Goal: Transaction & Acquisition: Book appointment/travel/reservation

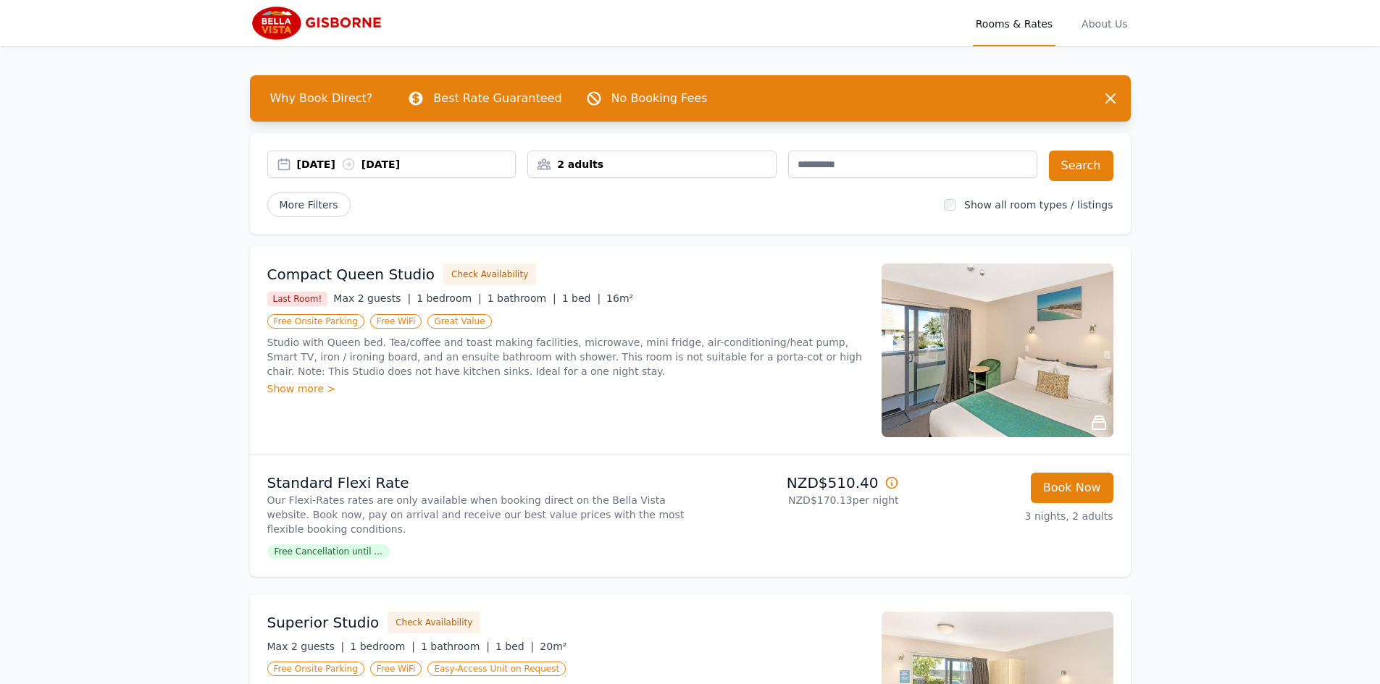
click at [650, 164] on div "2 adults" at bounding box center [652, 164] width 248 height 14
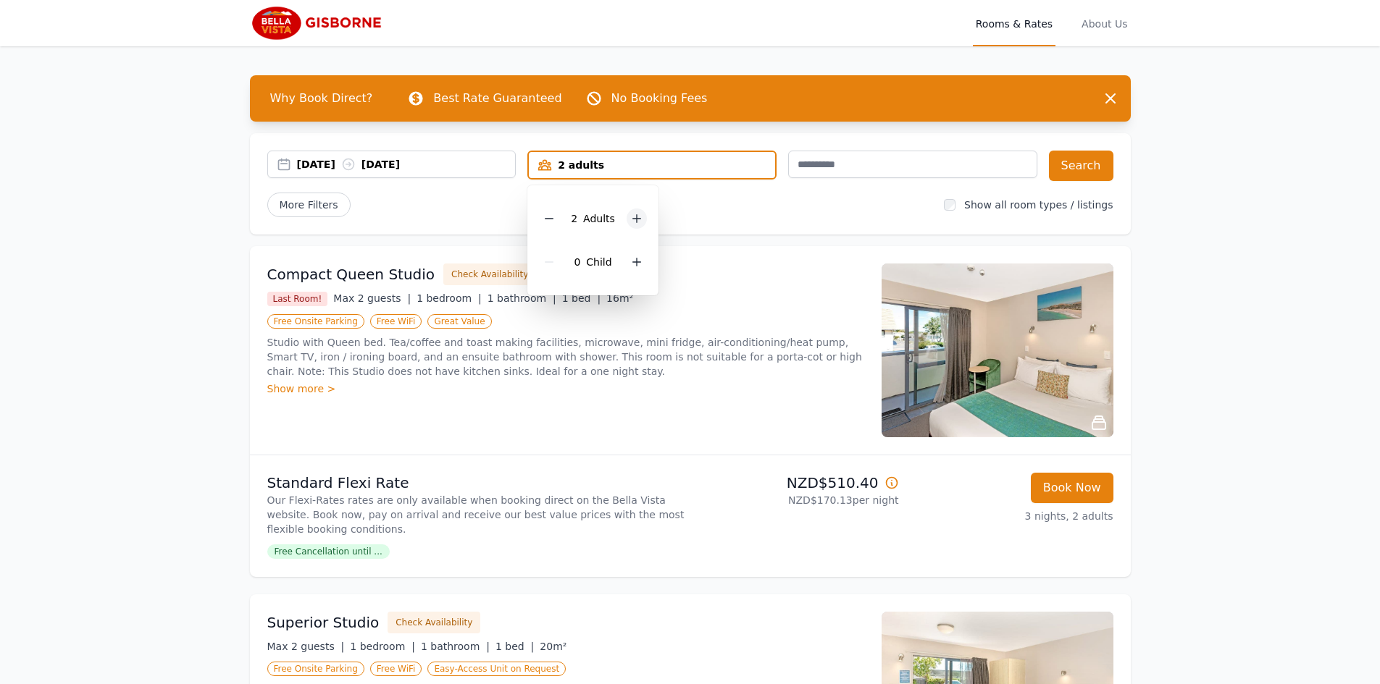
click at [639, 221] on icon at bounding box center [637, 219] width 12 height 12
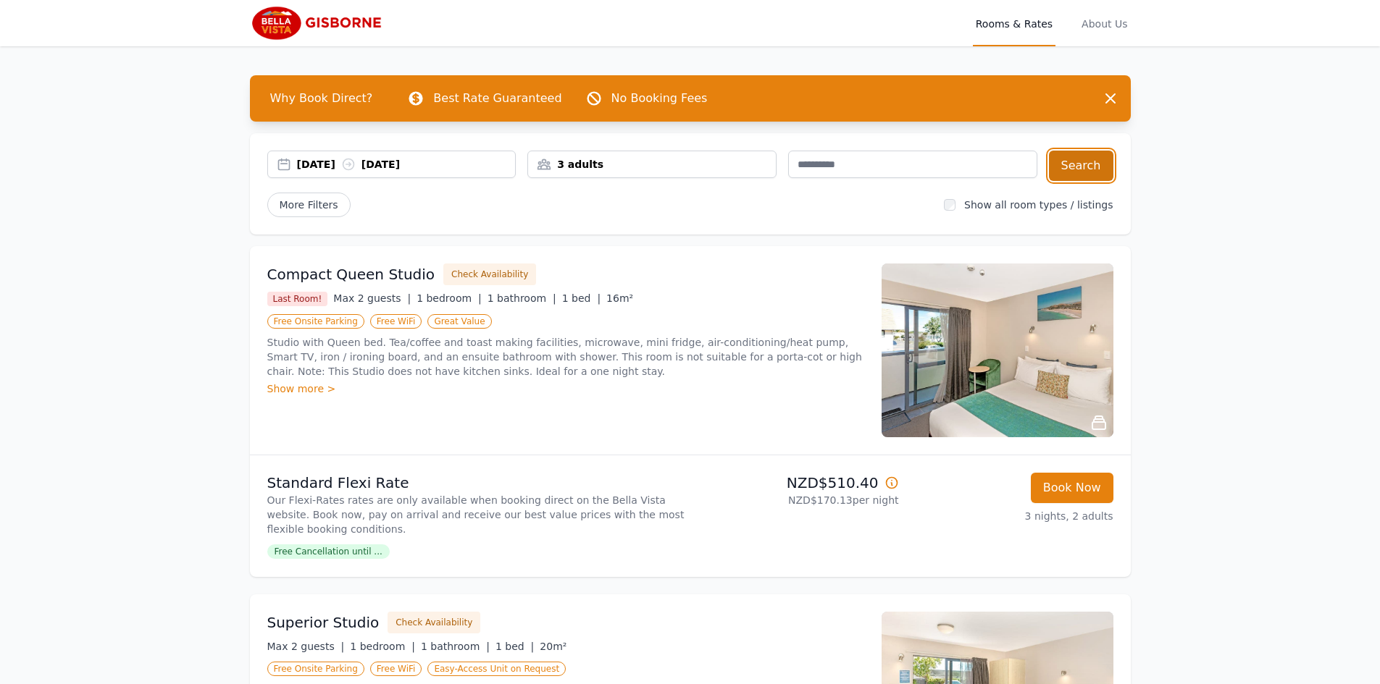
click at [1099, 164] on button "Search" at bounding box center [1081, 166] width 64 height 30
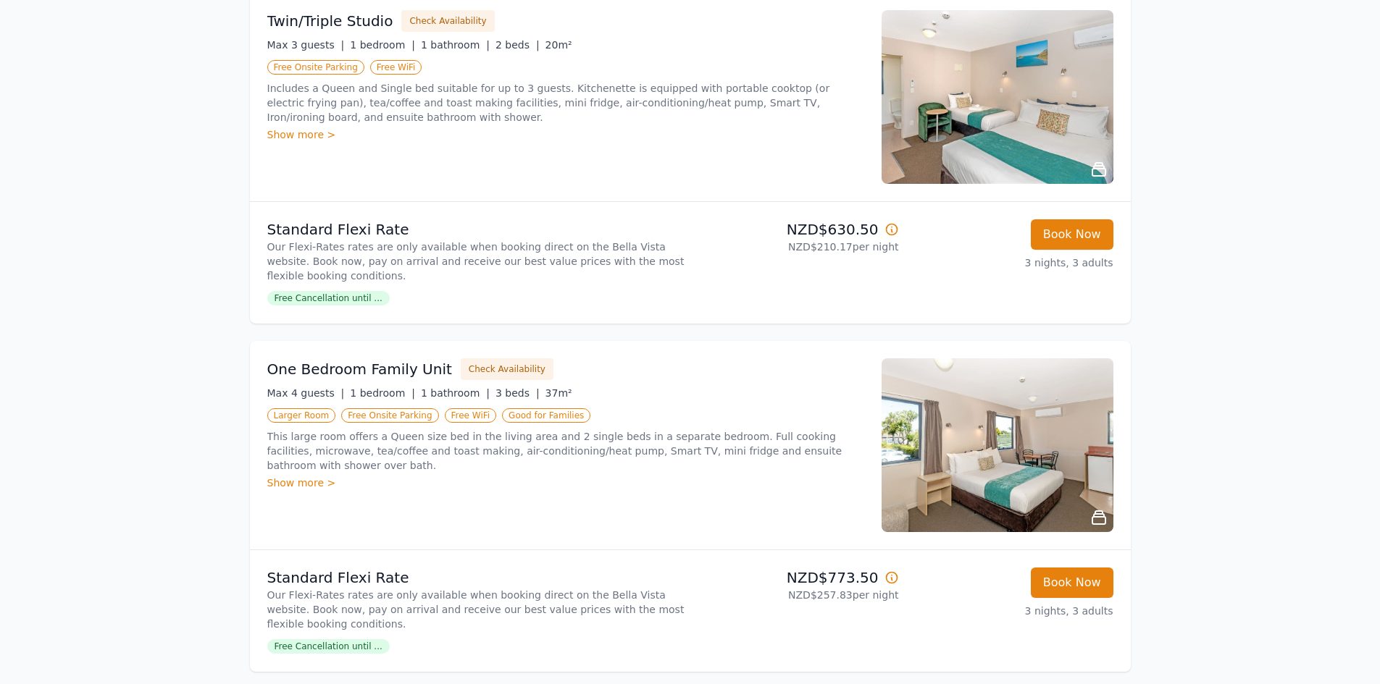
scroll to position [290, 0]
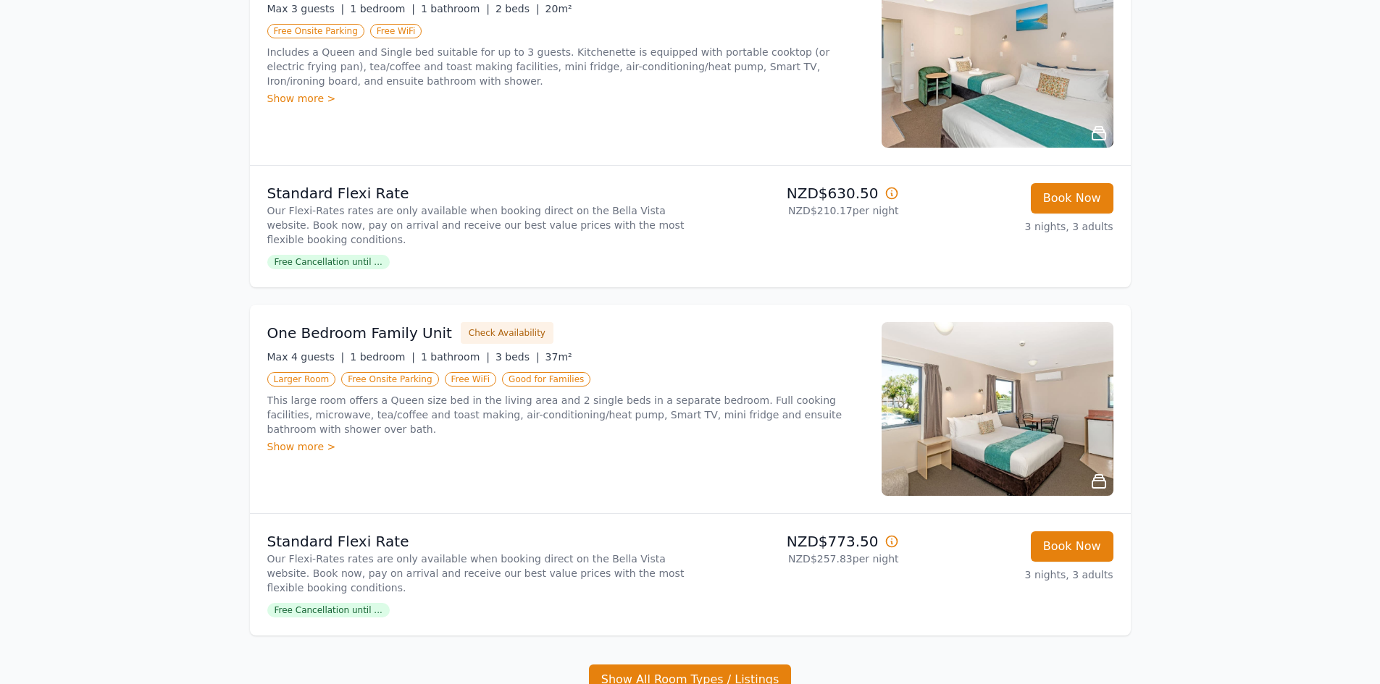
click at [291, 440] on div "Show more >" at bounding box center [565, 447] width 597 height 14
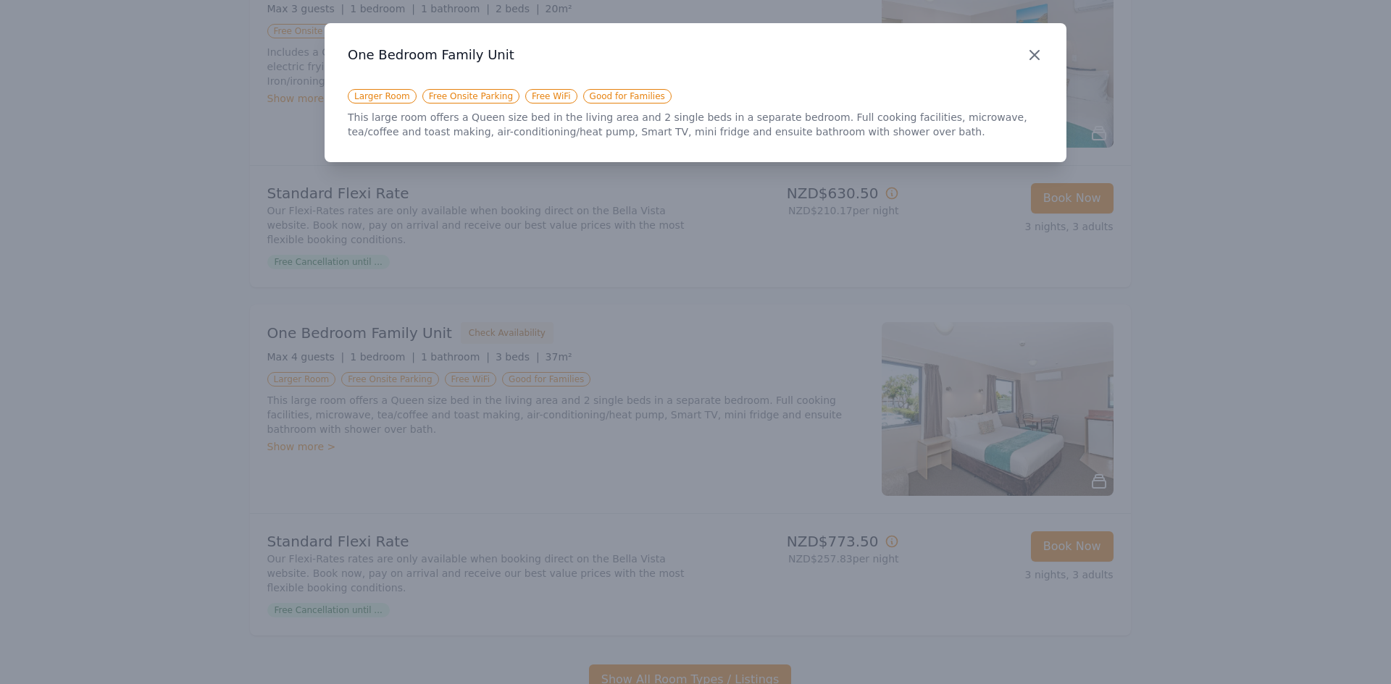
click at [1033, 54] on icon "button" at bounding box center [1034, 55] width 9 height 9
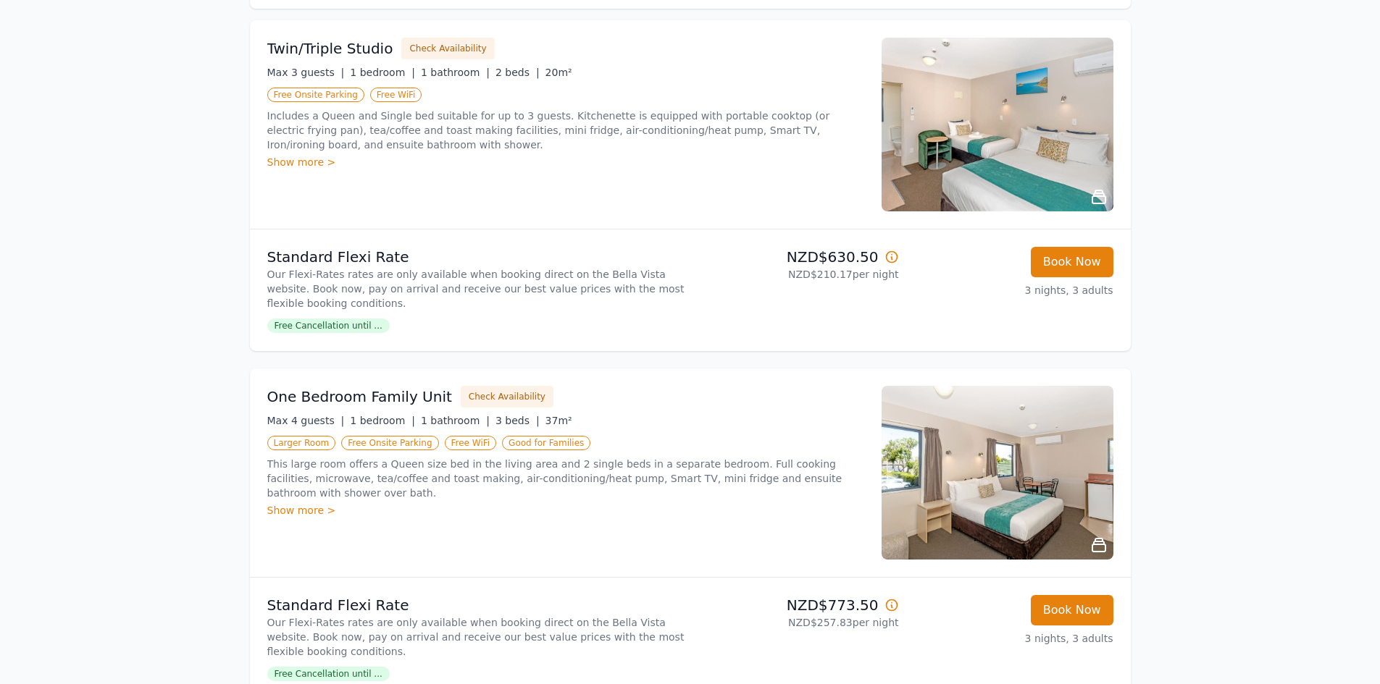
scroll to position [217, 0]
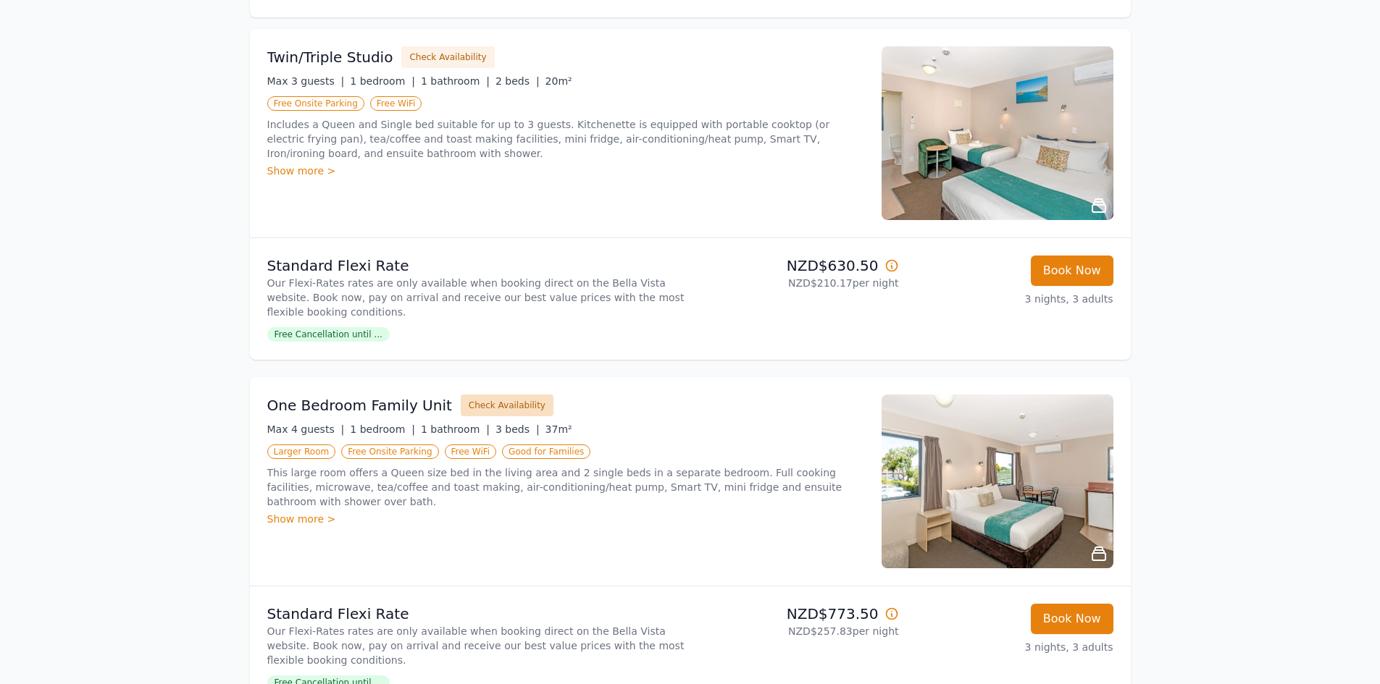
click at [485, 396] on button "Check Availability" at bounding box center [507, 406] width 93 height 22
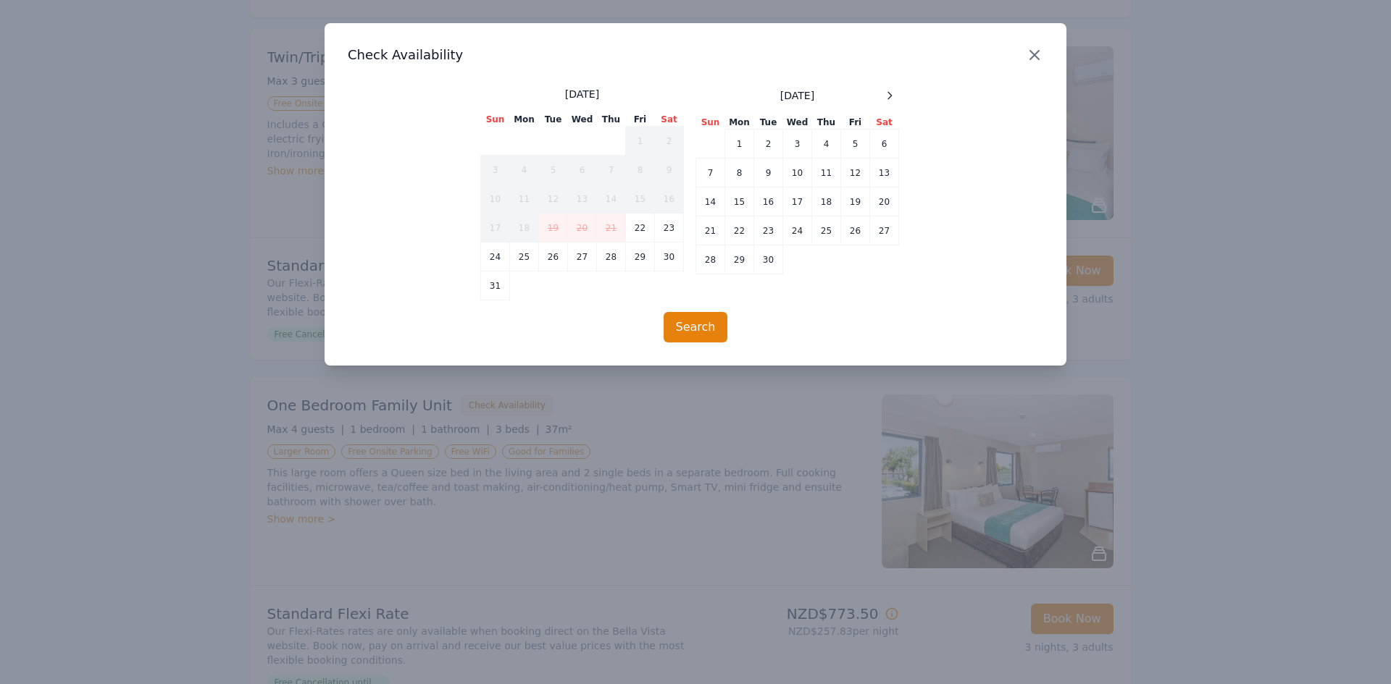
click at [1040, 52] on icon "button" at bounding box center [1034, 54] width 17 height 17
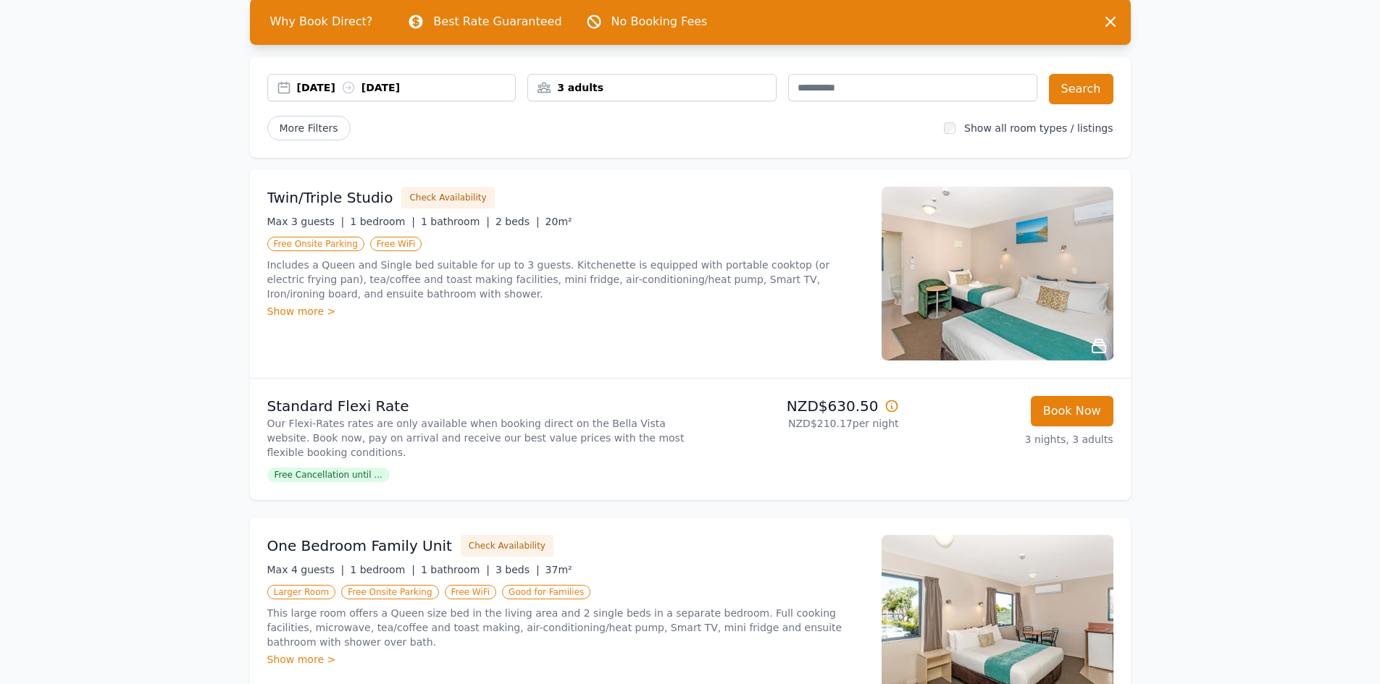
scroll to position [0, 0]
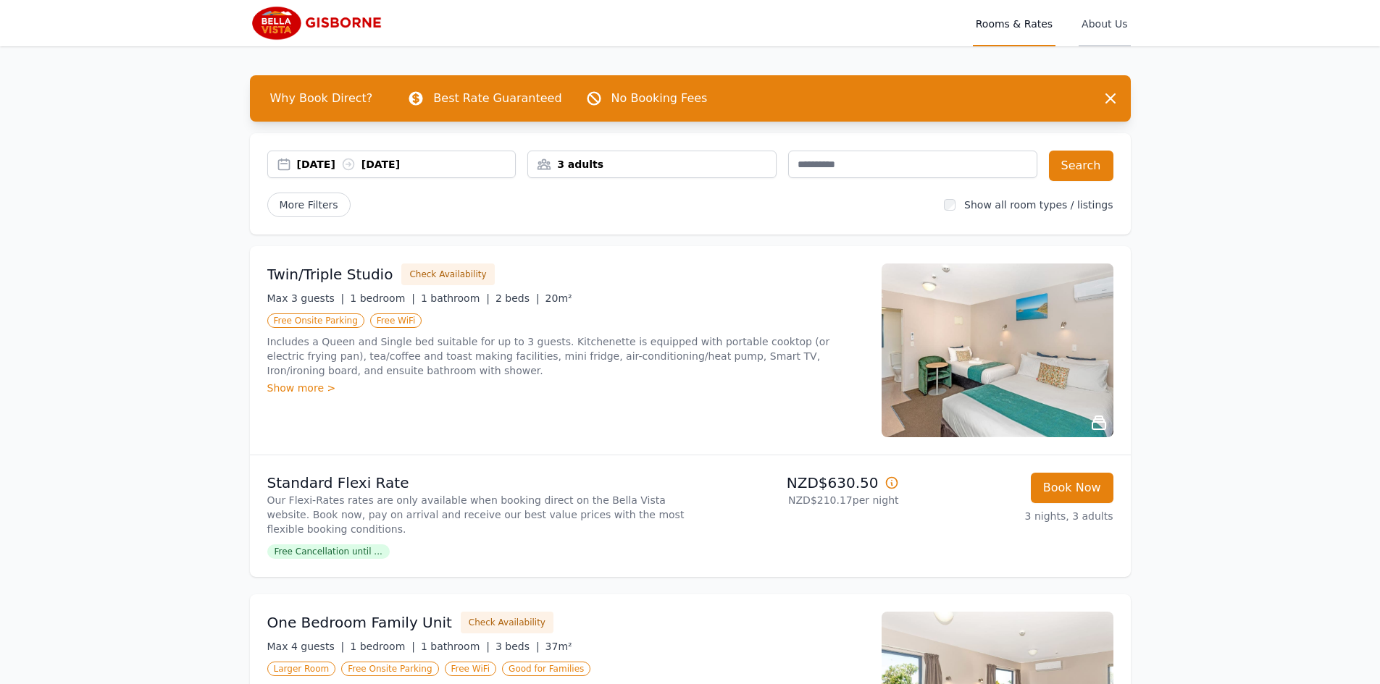
click at [1102, 18] on span "About Us" at bounding box center [1103, 23] width 51 height 46
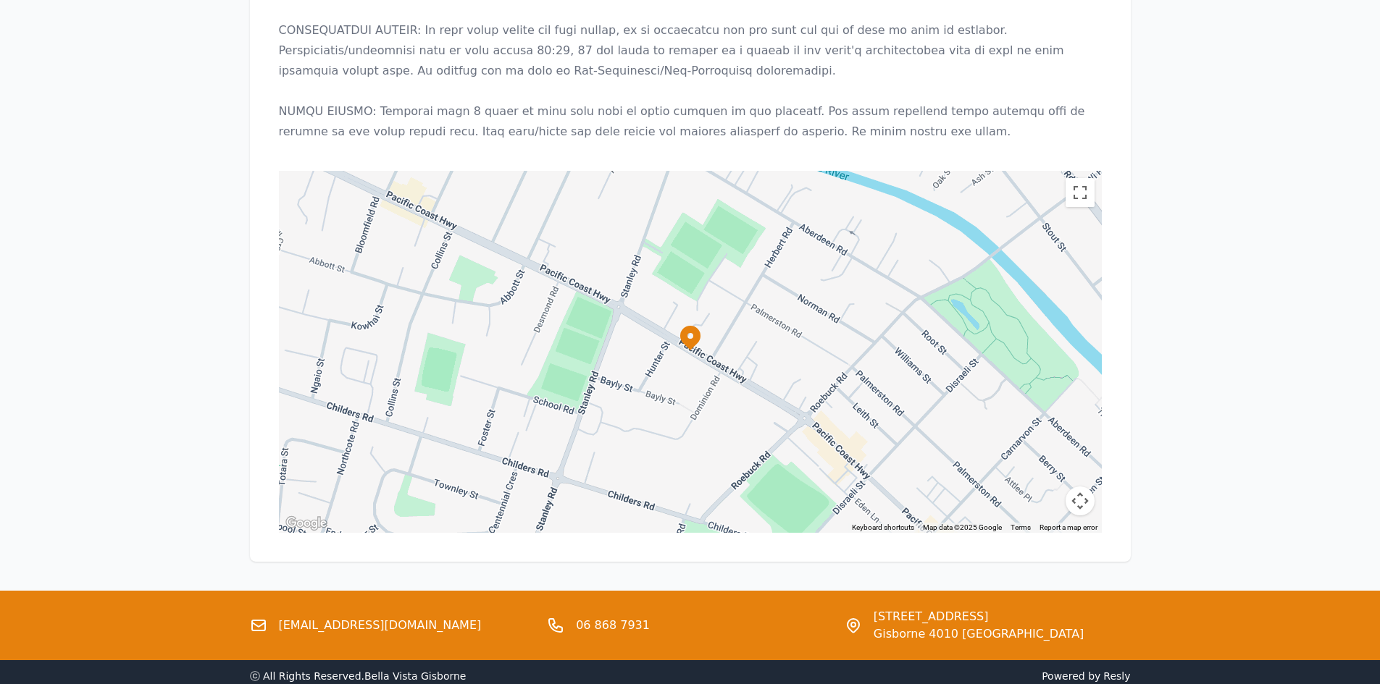
scroll to position [1297, 0]
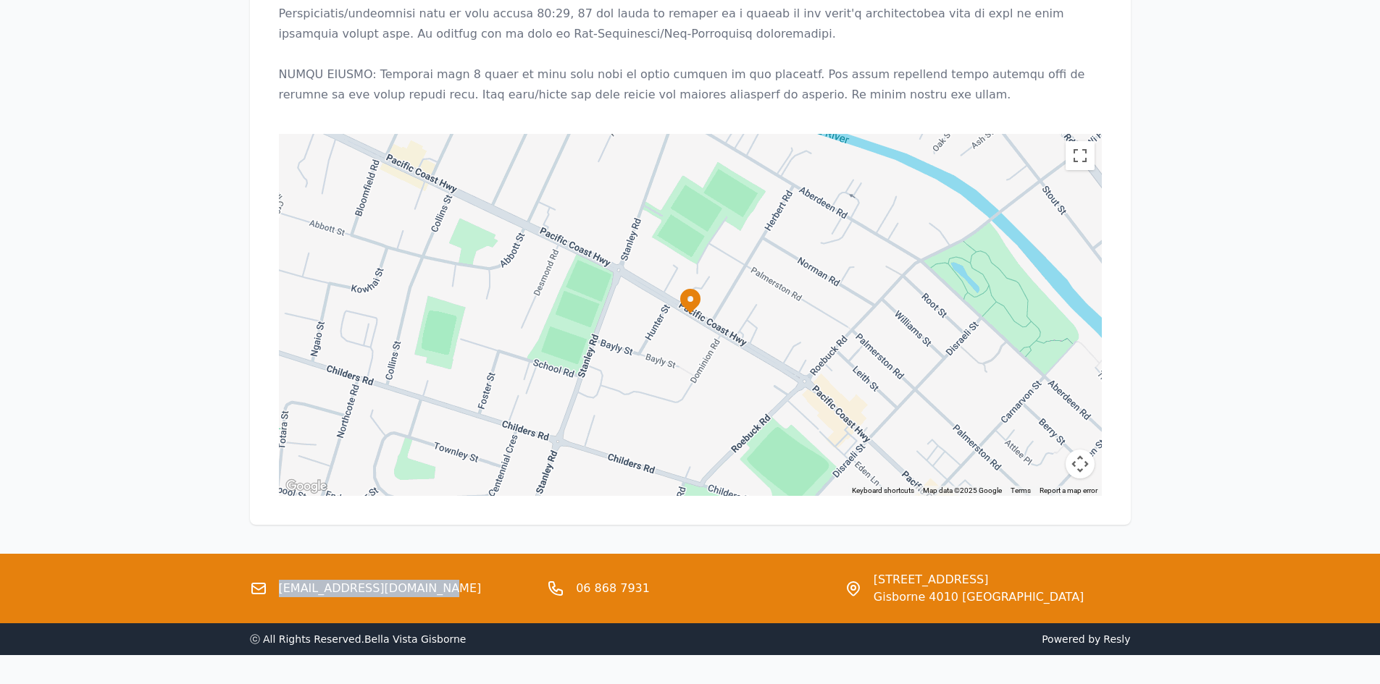
drag, startPoint x: 408, startPoint y: 550, endPoint x: 281, endPoint y: 552, distance: 126.8
click at [281, 571] on div "[EMAIL_ADDRESS][DOMAIN_NAME]" at bounding box center [393, 588] width 286 height 35
copy link "[EMAIL_ADDRESS][DOMAIN_NAME]"
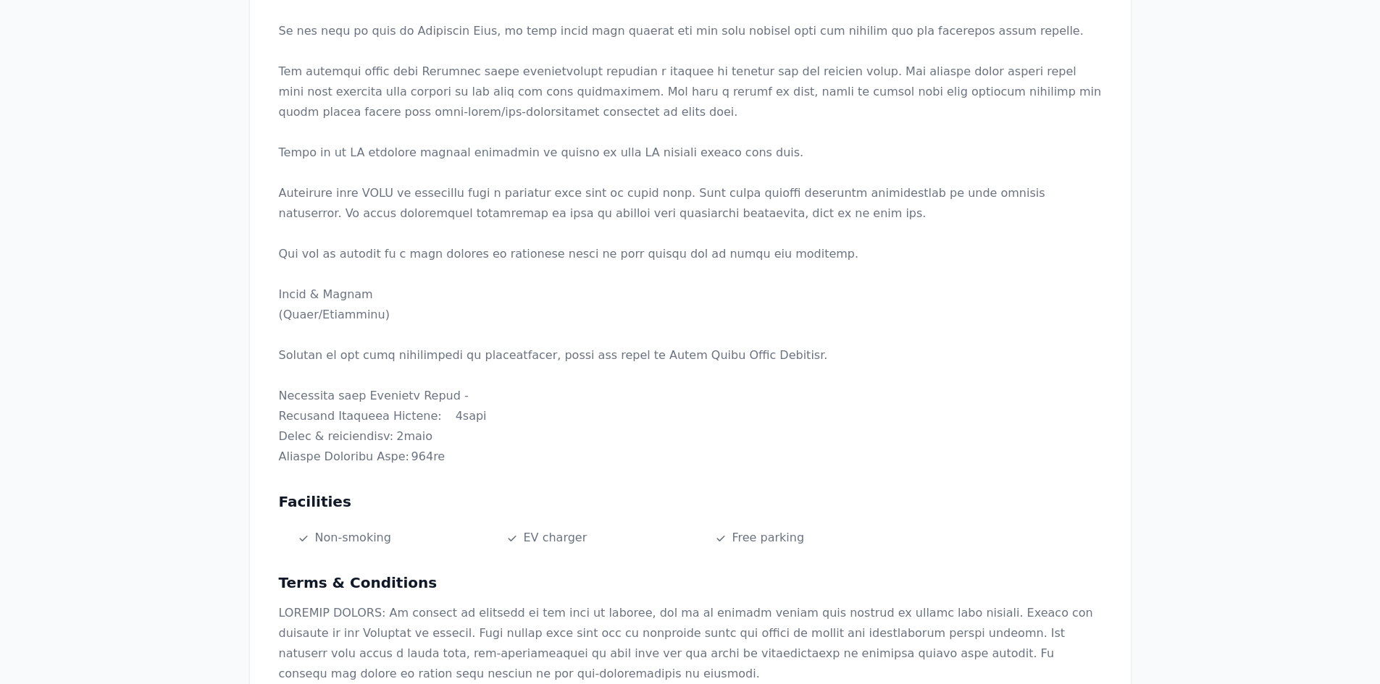
scroll to position [428, 0]
